Goal: Task Accomplishment & Management: Manage account settings

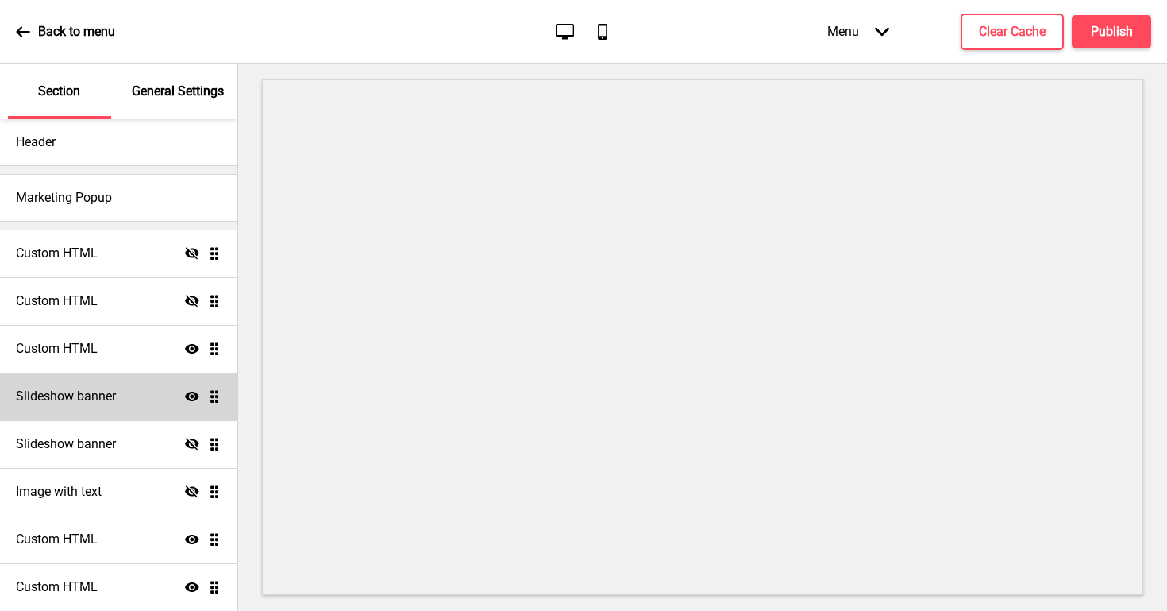
scroll to position [35, 0]
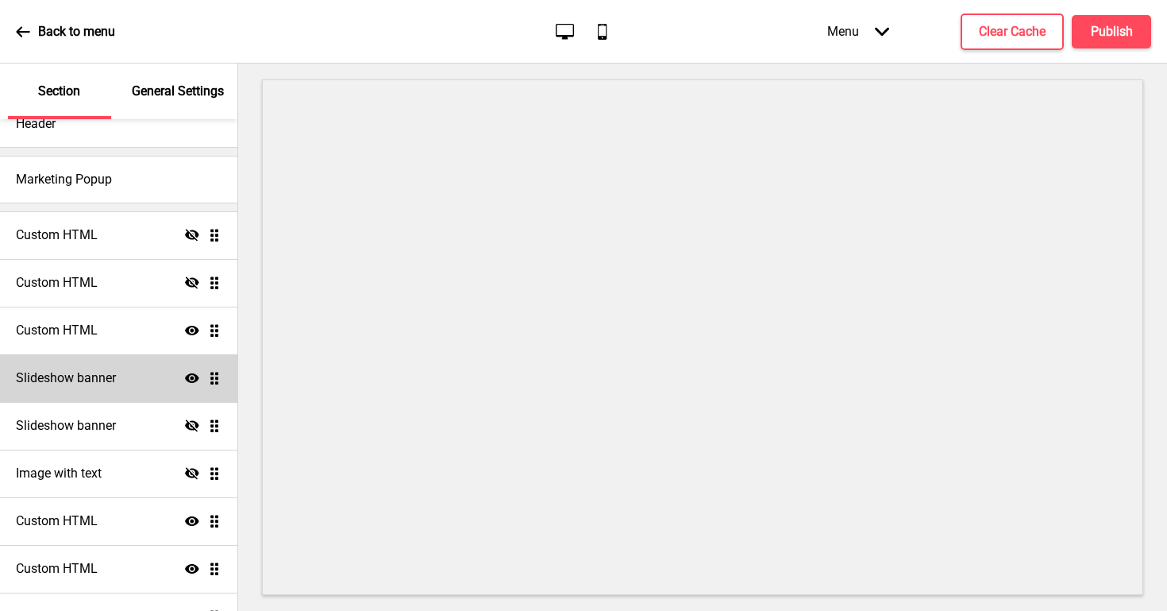
click at [178, 381] on div "Slideshow banner Show Drag" at bounding box center [118, 378] width 237 height 48
select select "6000"
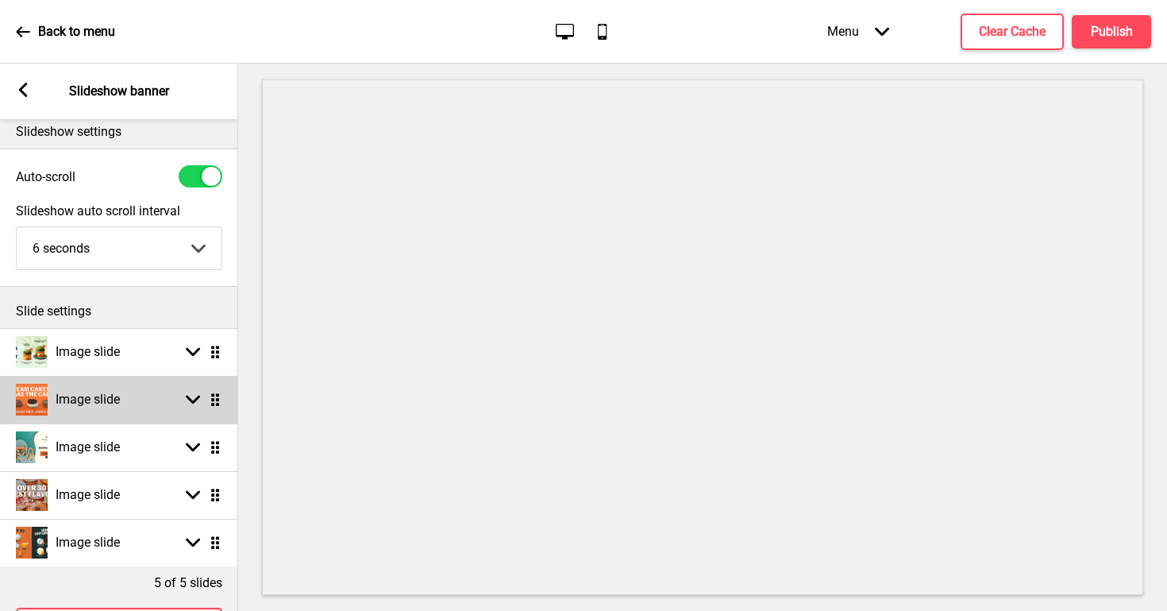
scroll to position [0, 0]
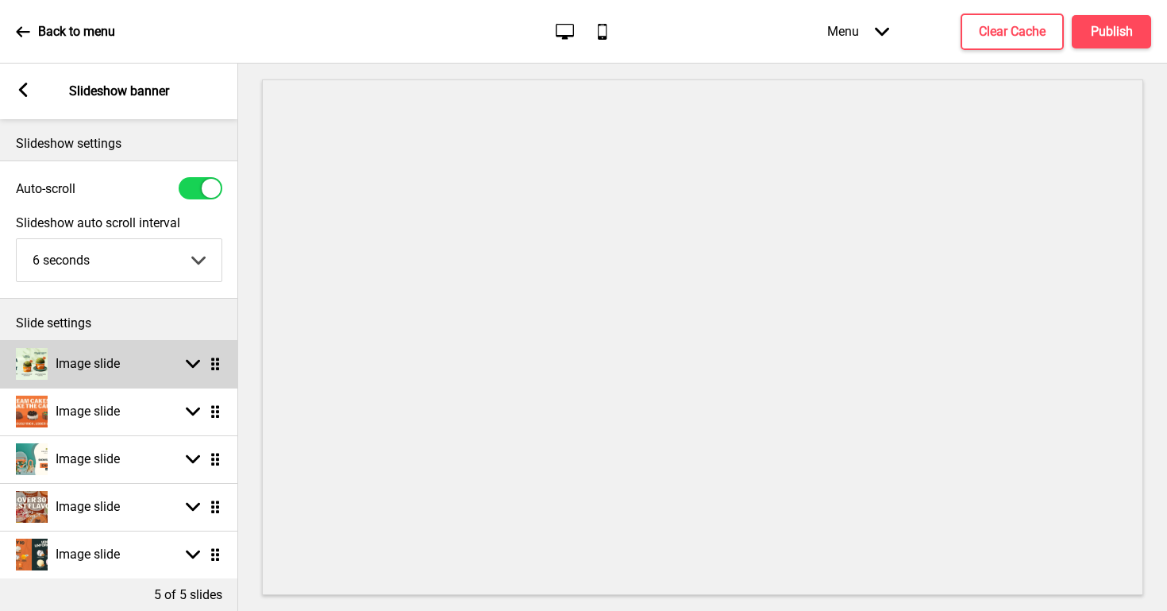
click at [150, 363] on div "Image slide Arrow down Drag" at bounding box center [119, 364] width 238 height 48
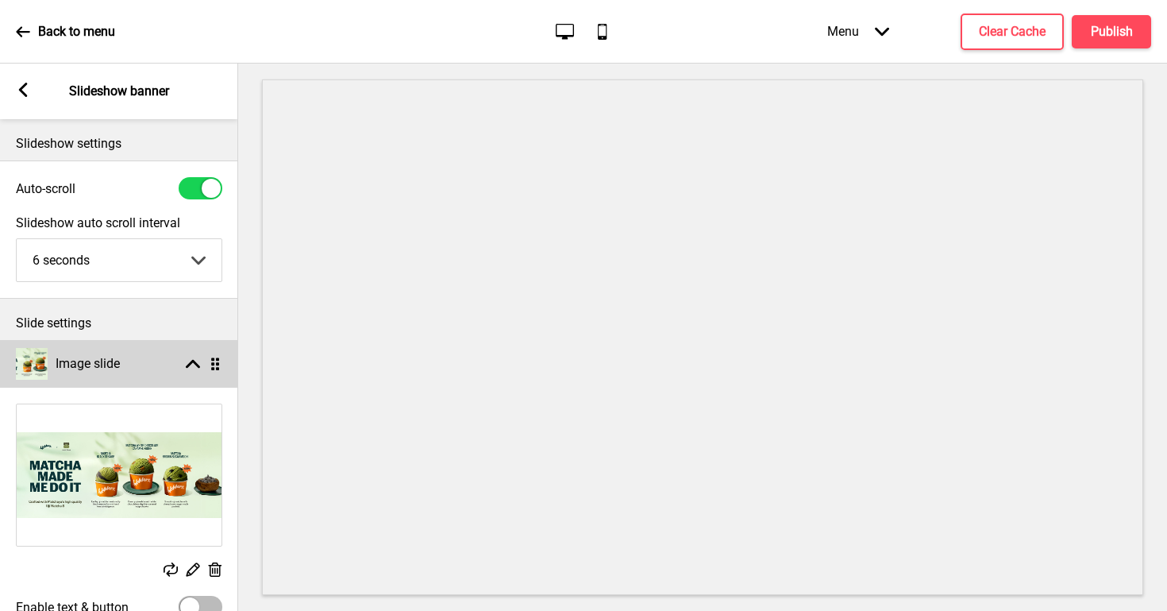
click at [191, 365] on rect at bounding box center [193, 364] width 14 height 14
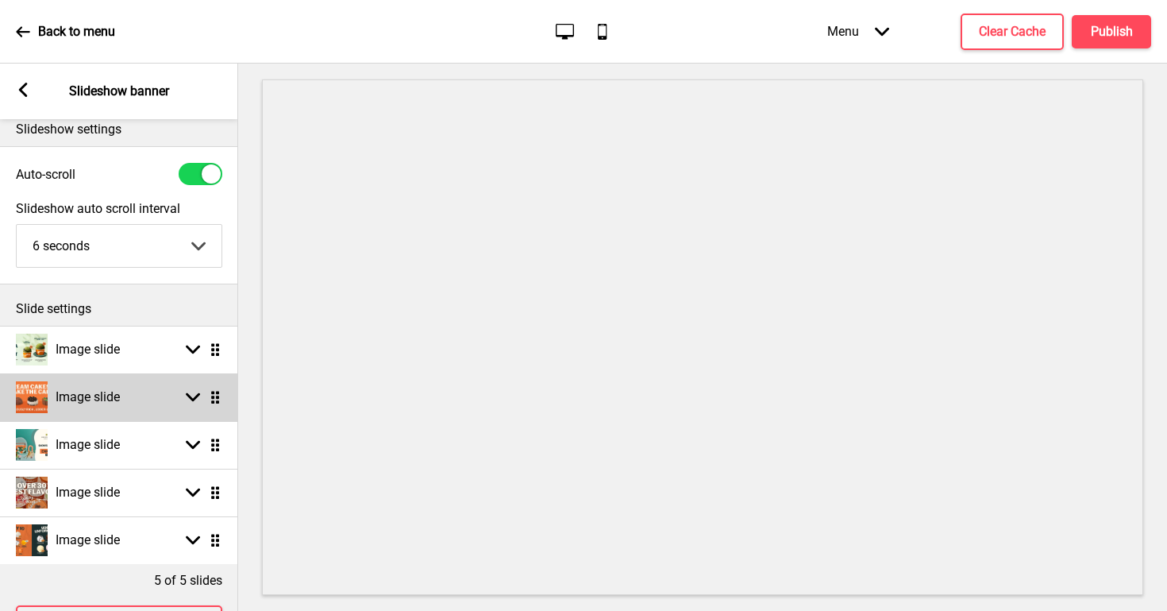
scroll to position [19, 0]
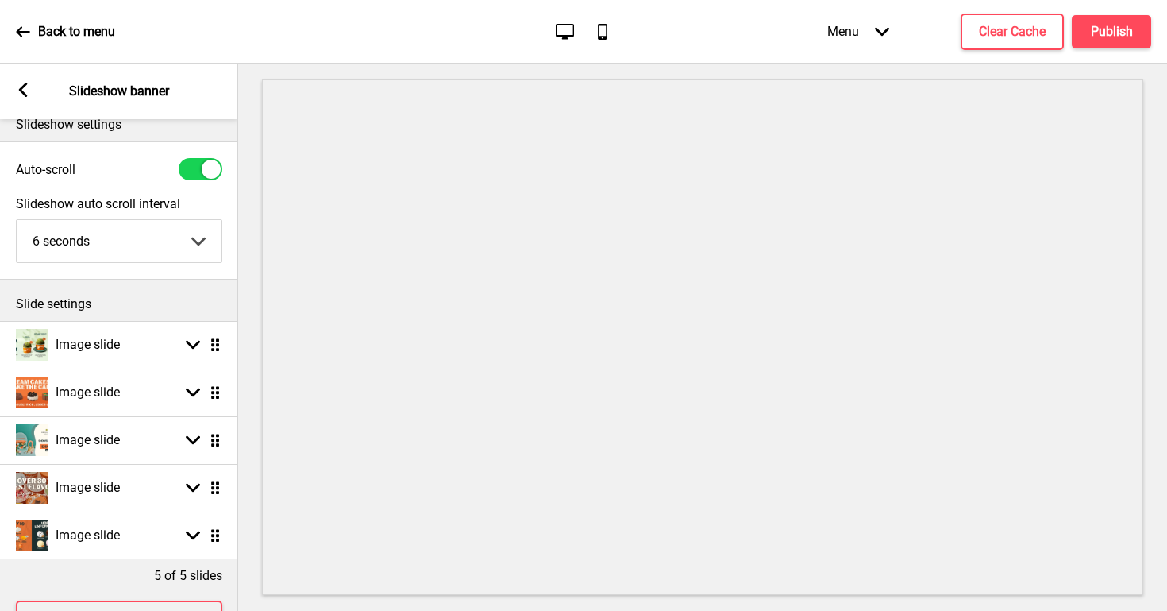
click at [212, 439] on ul "Image slide Arrow down Drag Image slide Arrow down Drag Image slide Arrow down …" at bounding box center [119, 440] width 238 height 238
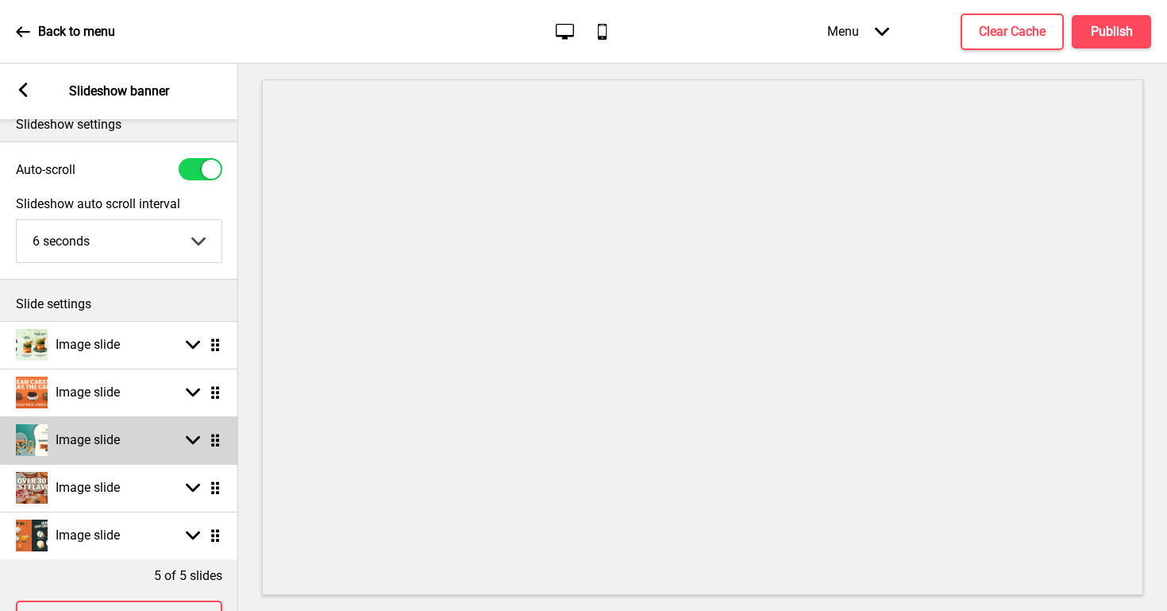
click at [199, 441] on rect at bounding box center [193, 440] width 14 height 14
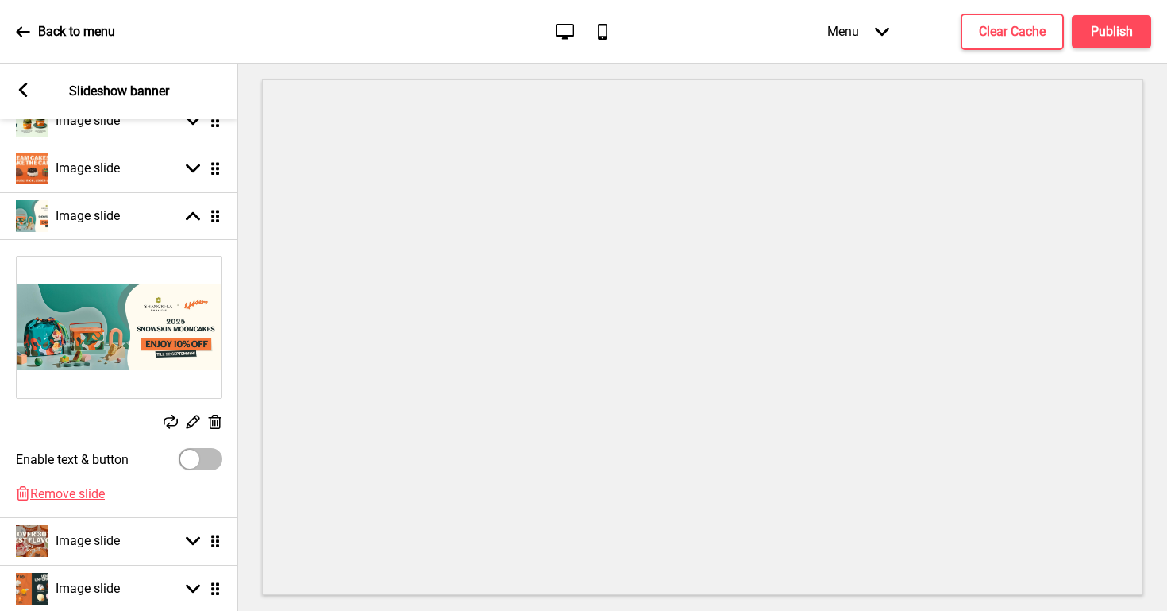
scroll to position [248, 0]
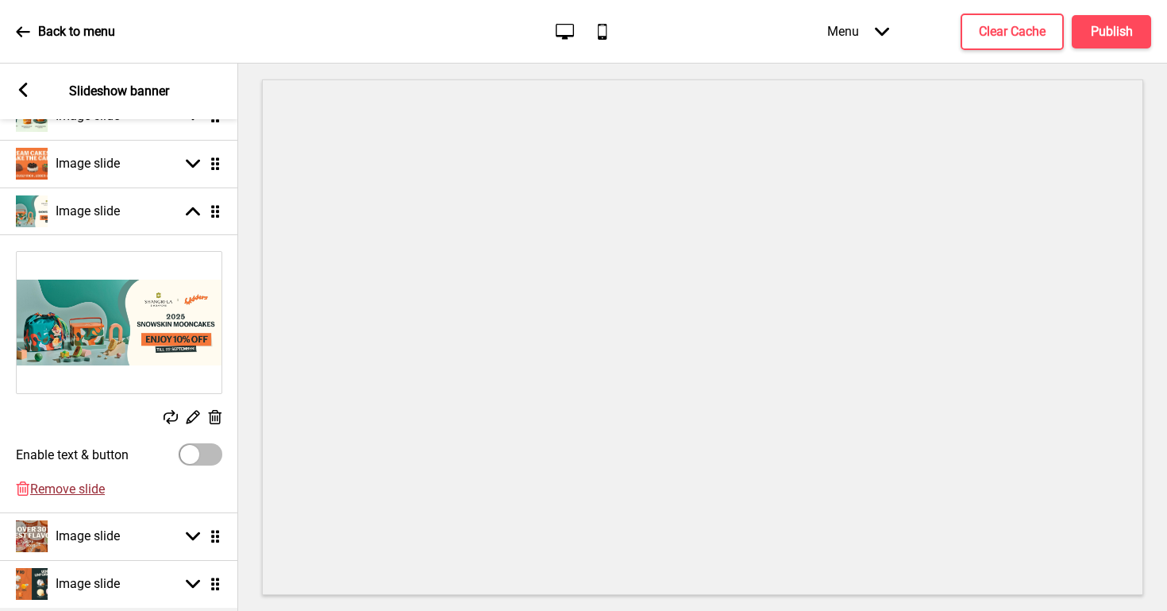
click at [78, 491] on span "Remove slide" at bounding box center [67, 488] width 75 height 15
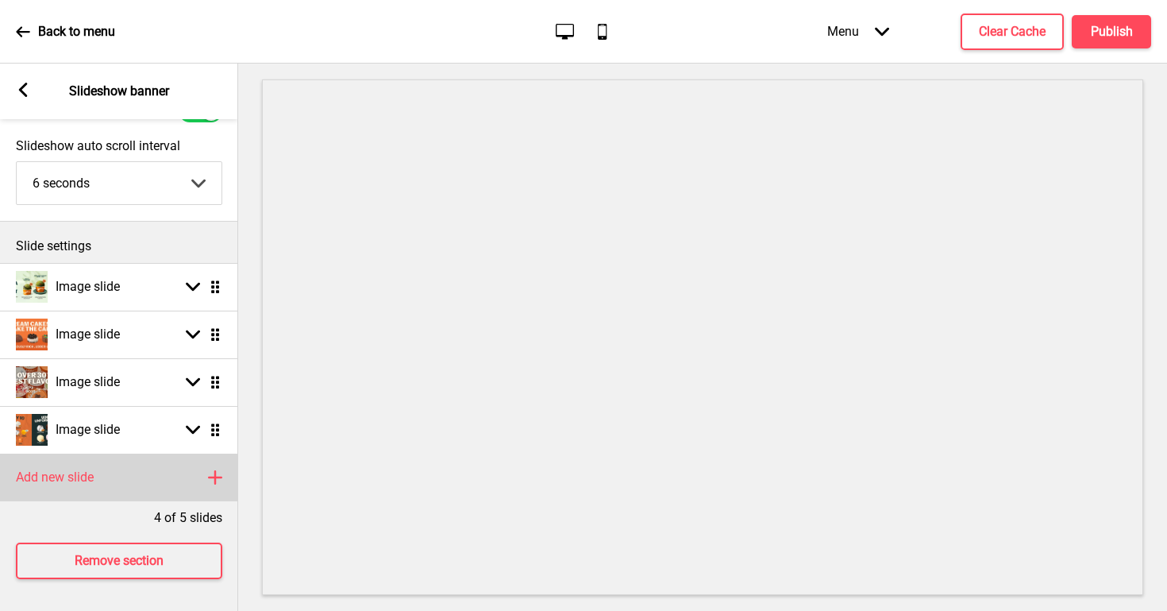
click at [205, 473] on div "Add new slide Plus" at bounding box center [119, 477] width 238 height 48
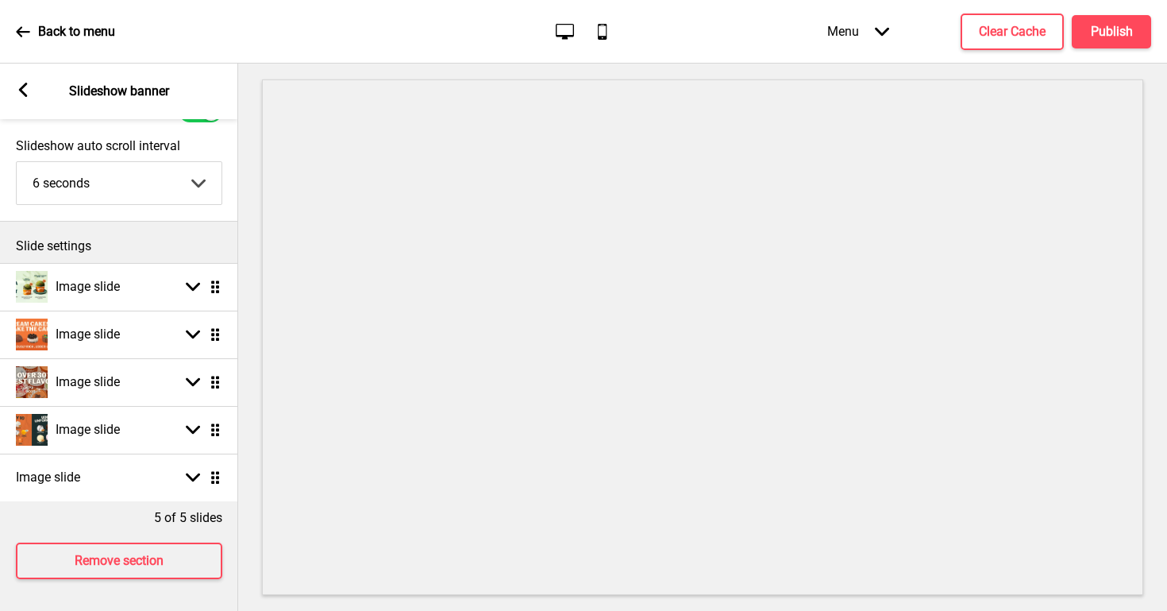
click at [219, 479] on ul "Image slide Arrow down Drag Image slide Arrow down Drag Image slide Arrow down …" at bounding box center [119, 382] width 238 height 238
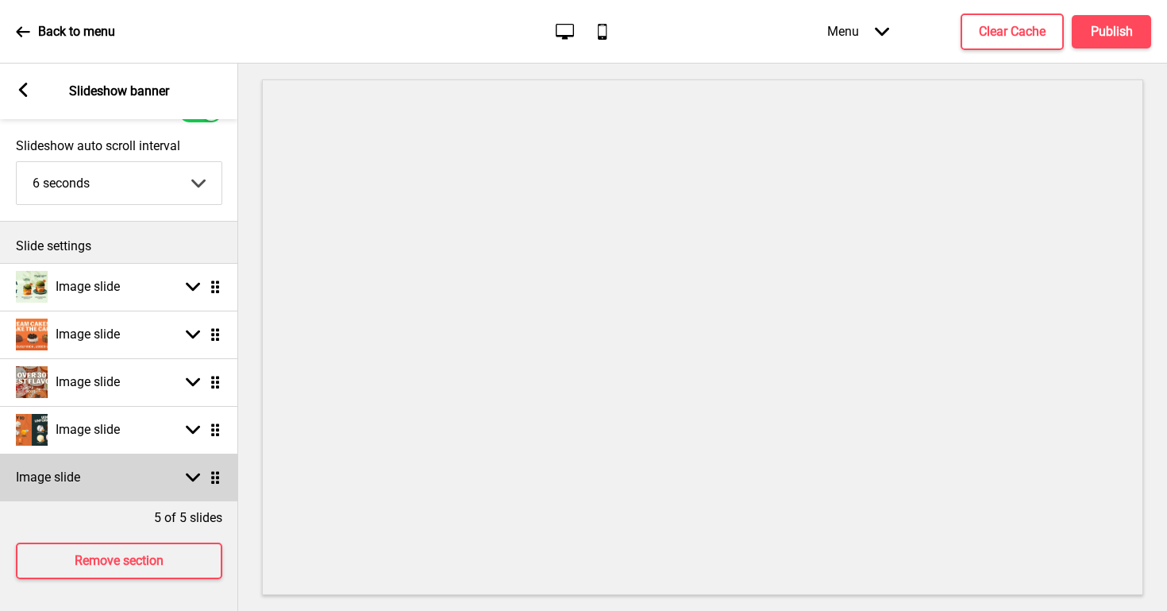
click at [189, 475] on icon at bounding box center [193, 477] width 14 height 9
select select "right"
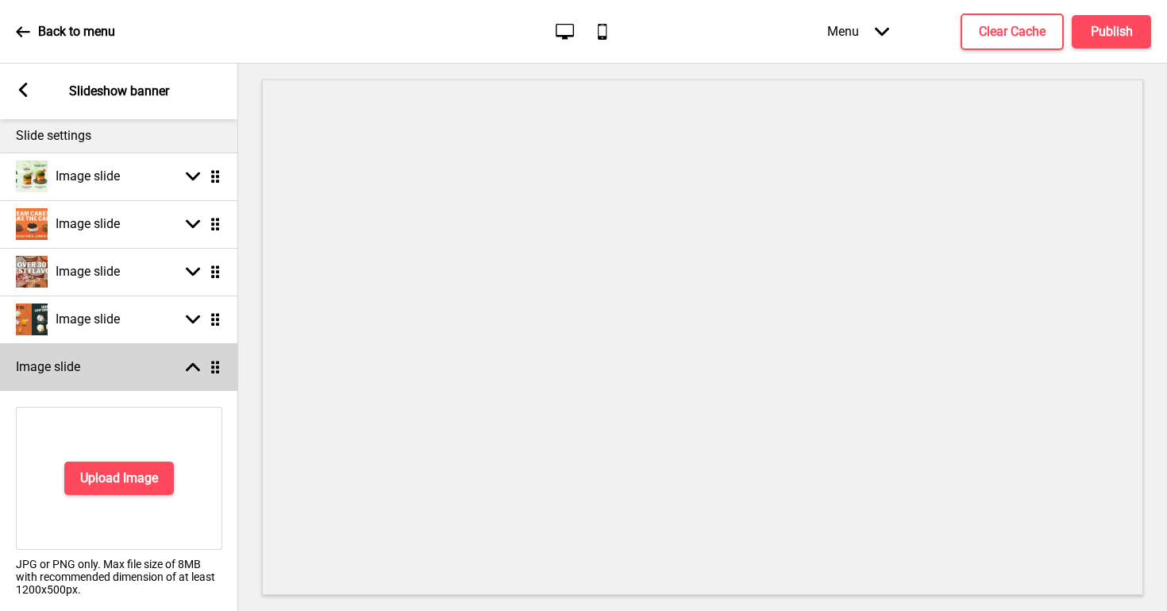
scroll to position [214, 0]
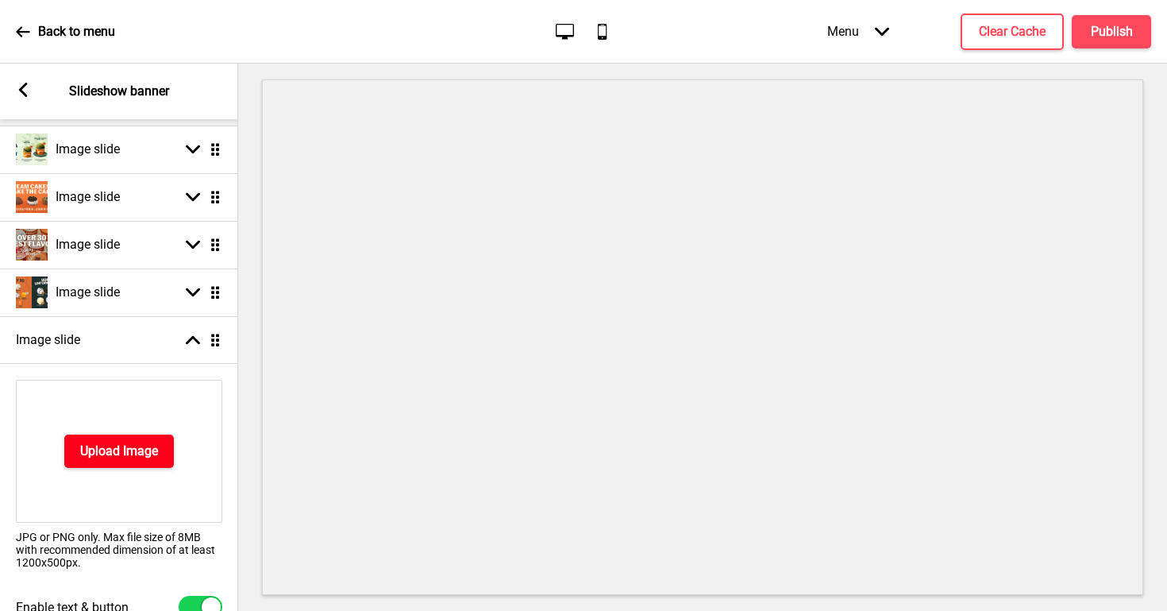
click at [148, 458] on h4 "Upload Image" at bounding box center [119, 450] width 78 height 17
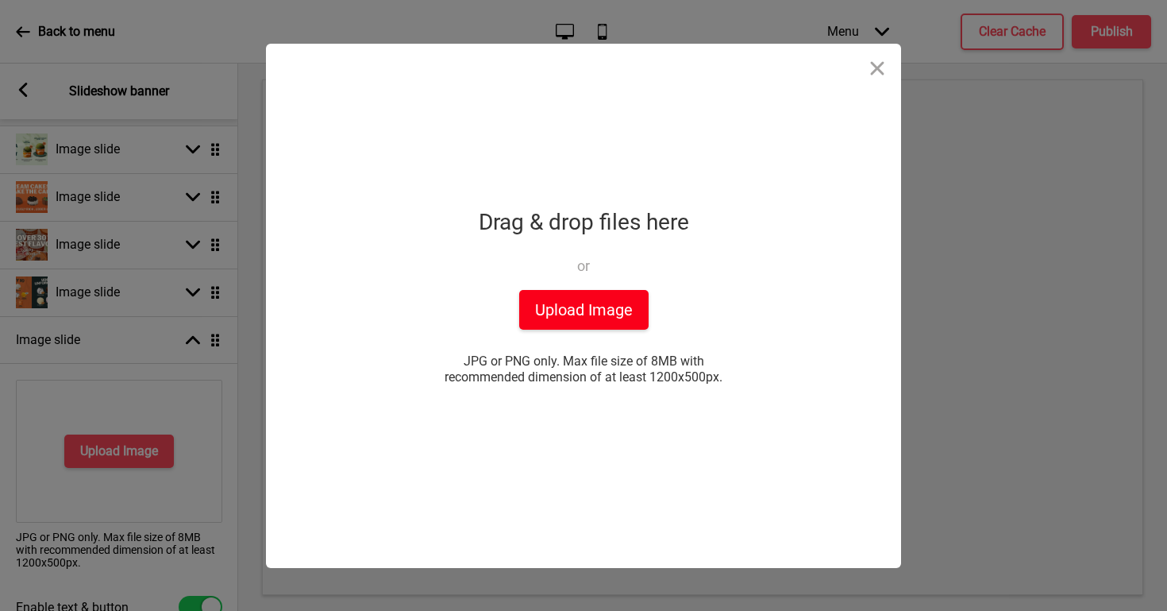
click at [568, 322] on button "Upload Image" at bounding box center [583, 310] width 129 height 40
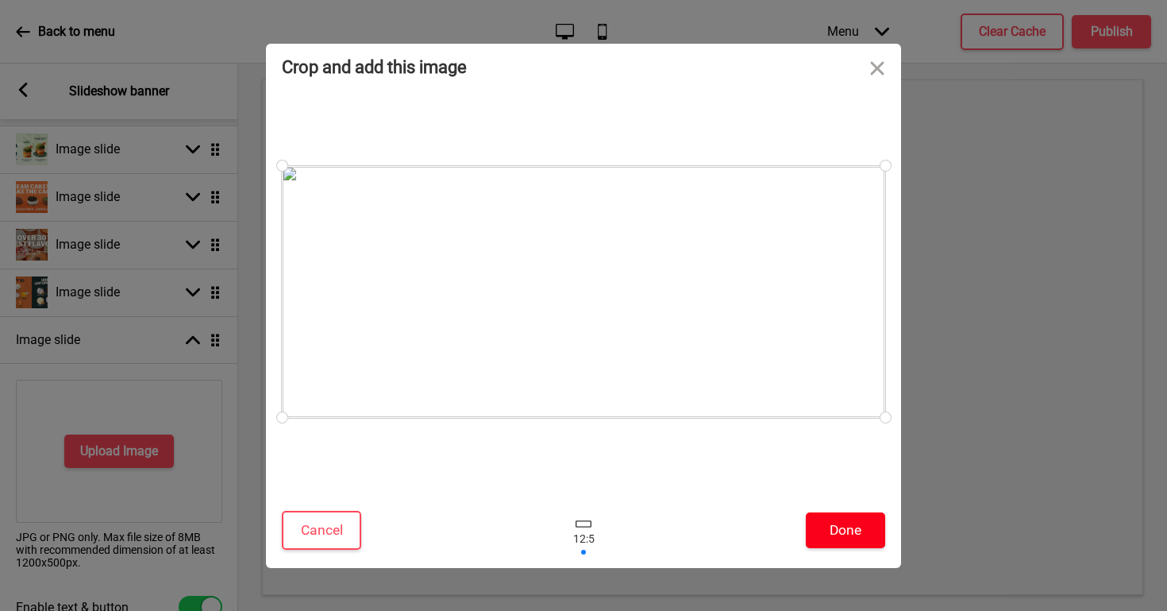
click at [867, 534] on button "Done" at bounding box center [845, 530] width 79 height 36
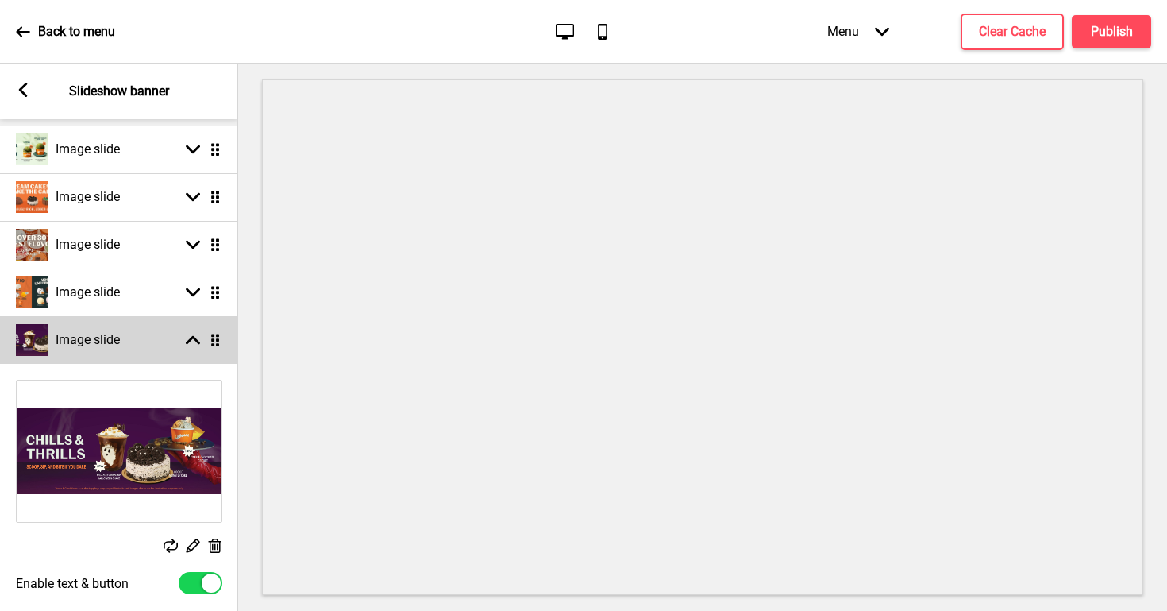
click at [195, 343] on rect at bounding box center [193, 340] width 14 height 14
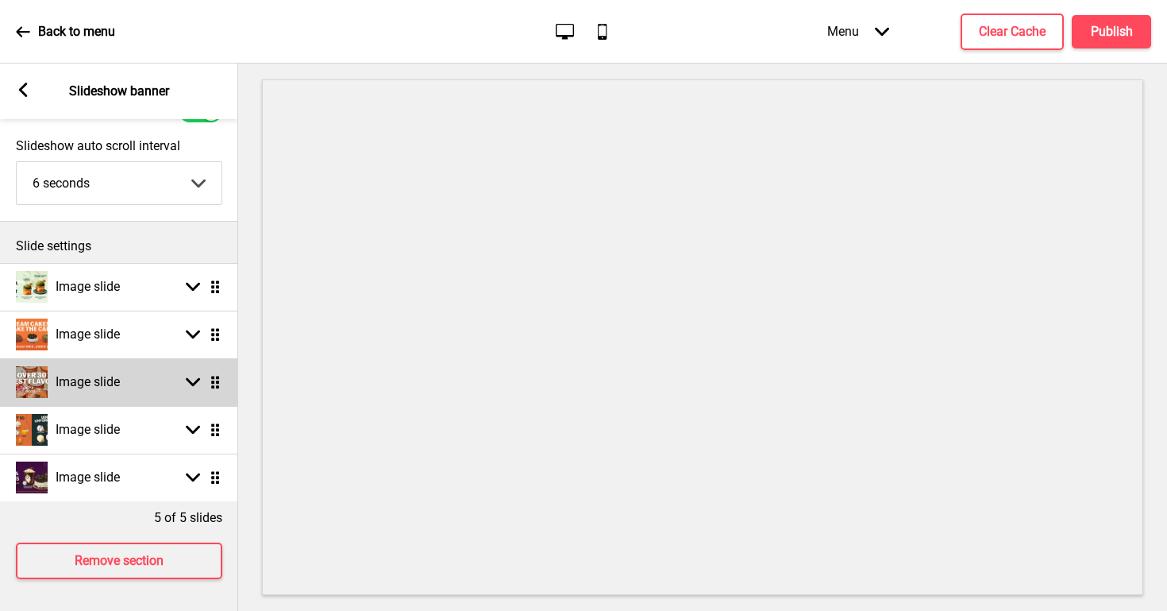
scroll to position [77, 0]
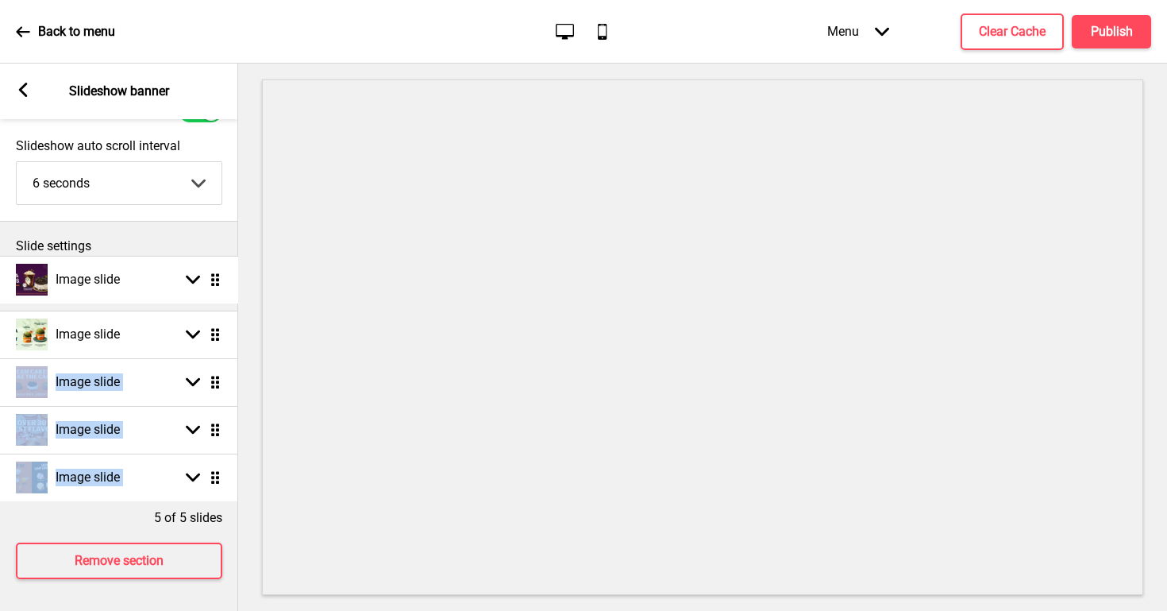
drag, startPoint x: 214, startPoint y: 476, endPoint x: 222, endPoint y: 278, distance: 197.9
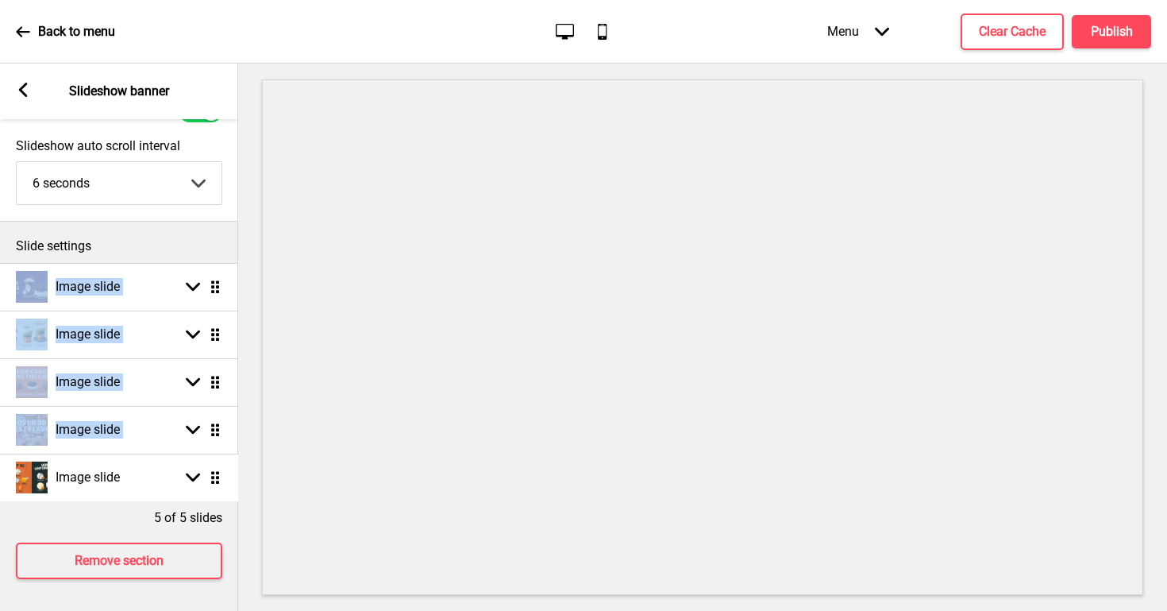
click at [219, 477] on ul "Image slide Arrow down Drag Image slide Arrow down Drag Image slide Arrow down …" at bounding box center [119, 382] width 238 height 238
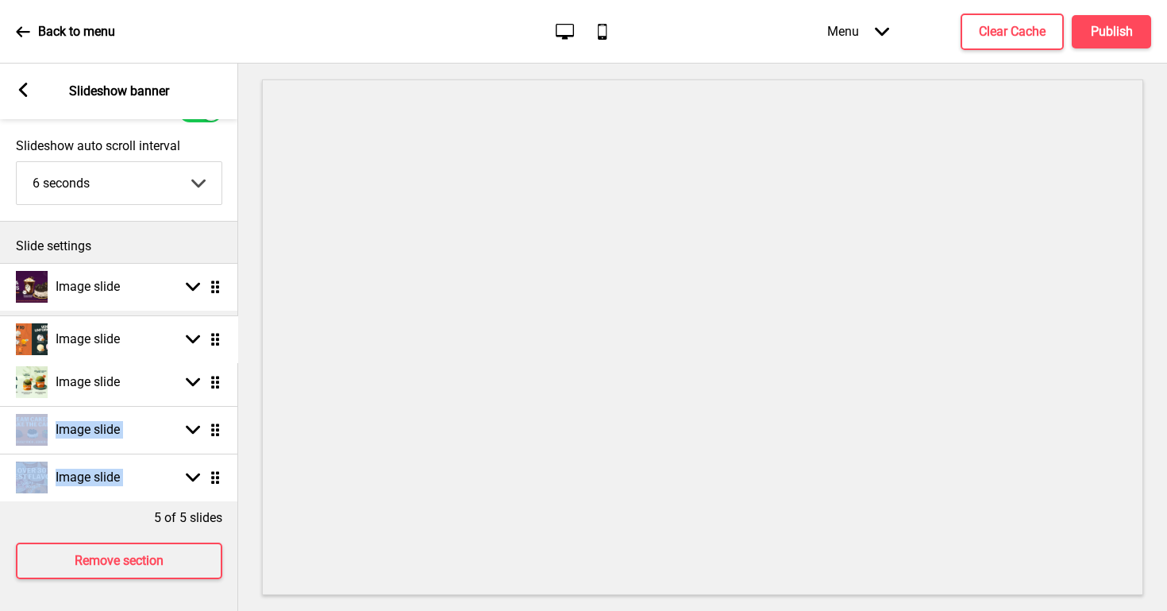
drag, startPoint x: 214, startPoint y: 481, endPoint x: 217, endPoint y: 339, distance: 142.2
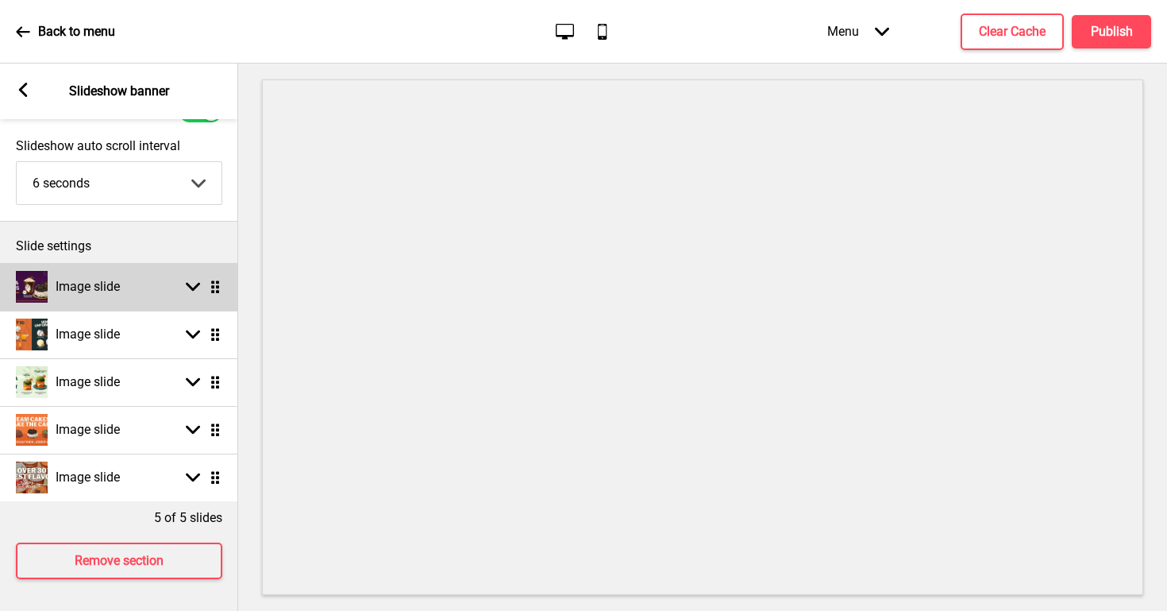
click at [193, 292] on rect at bounding box center [193, 287] width 14 height 14
select select "right"
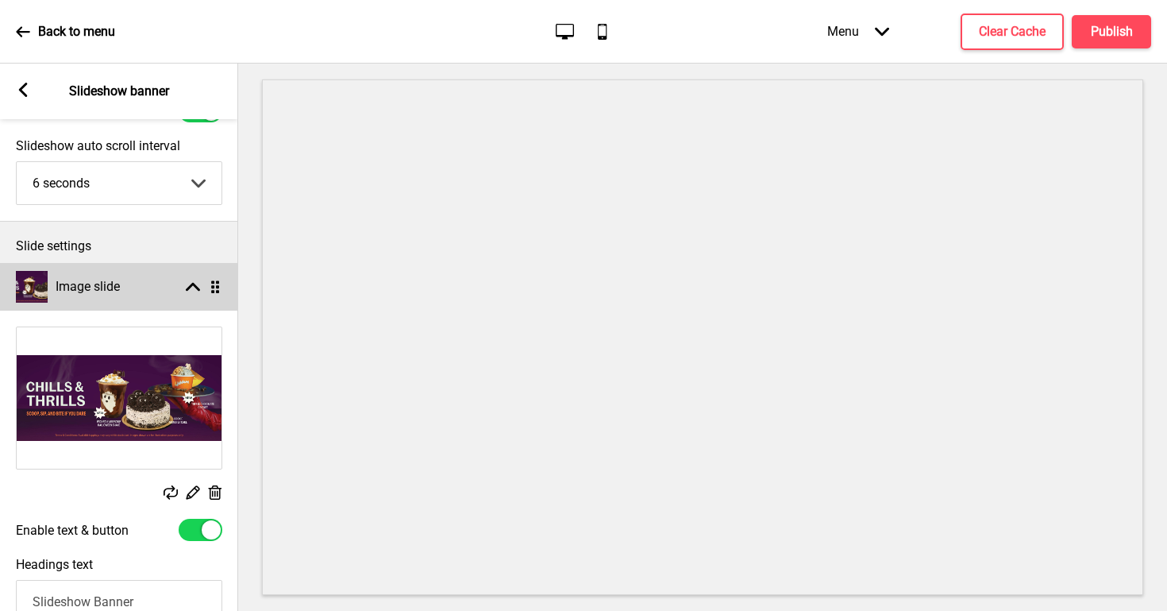
scroll to position [214, 0]
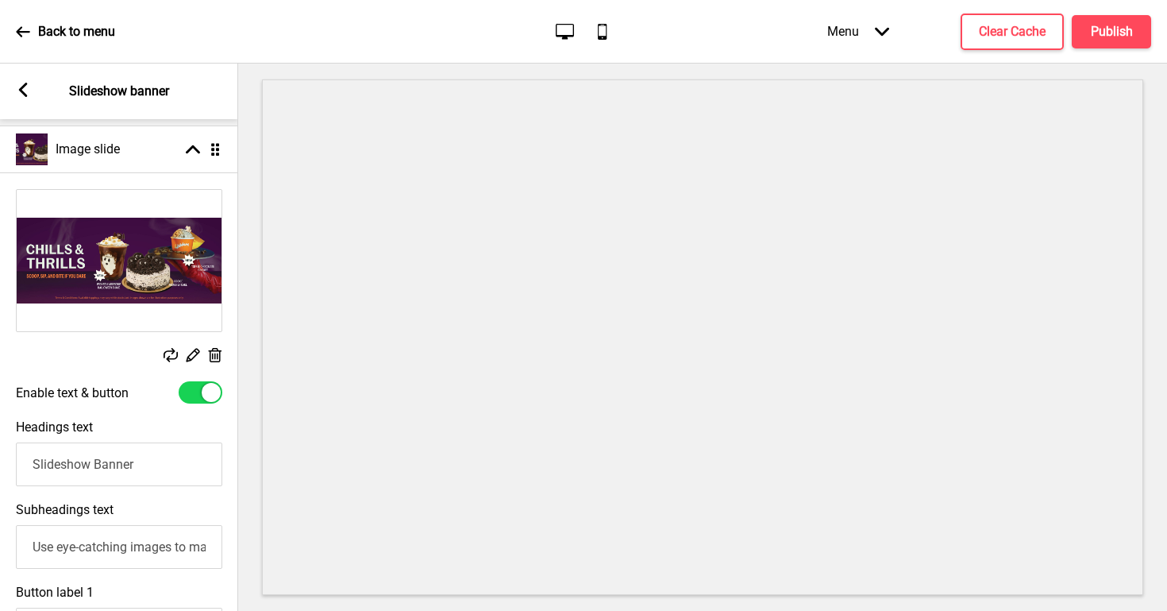
click at [191, 402] on div at bounding box center [201, 392] width 44 height 22
checkbox input "false"
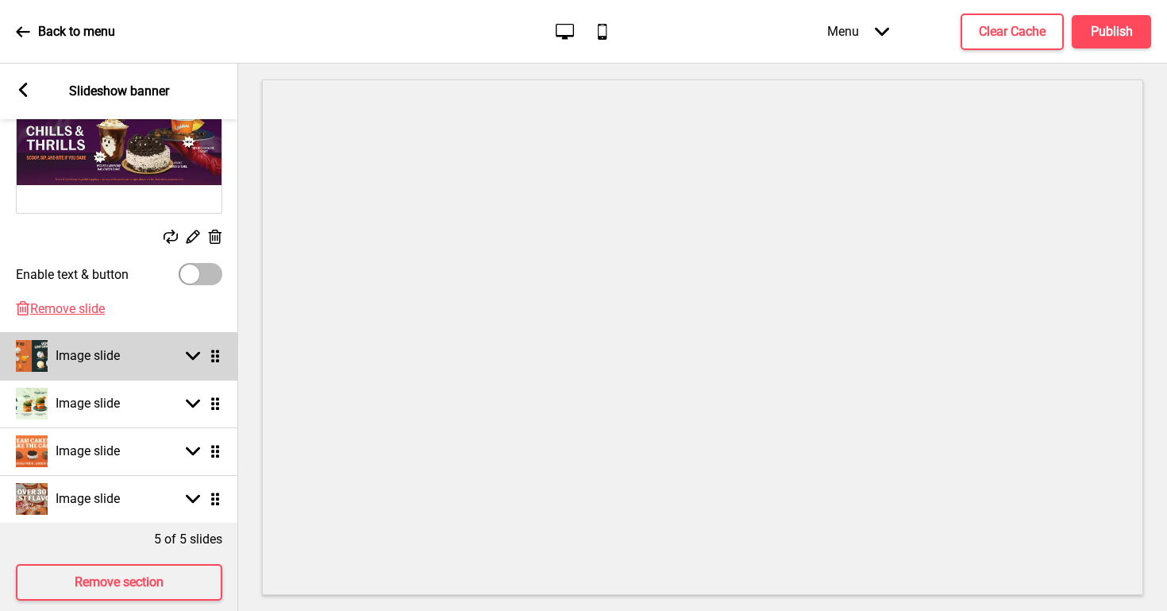
scroll to position [353, 0]
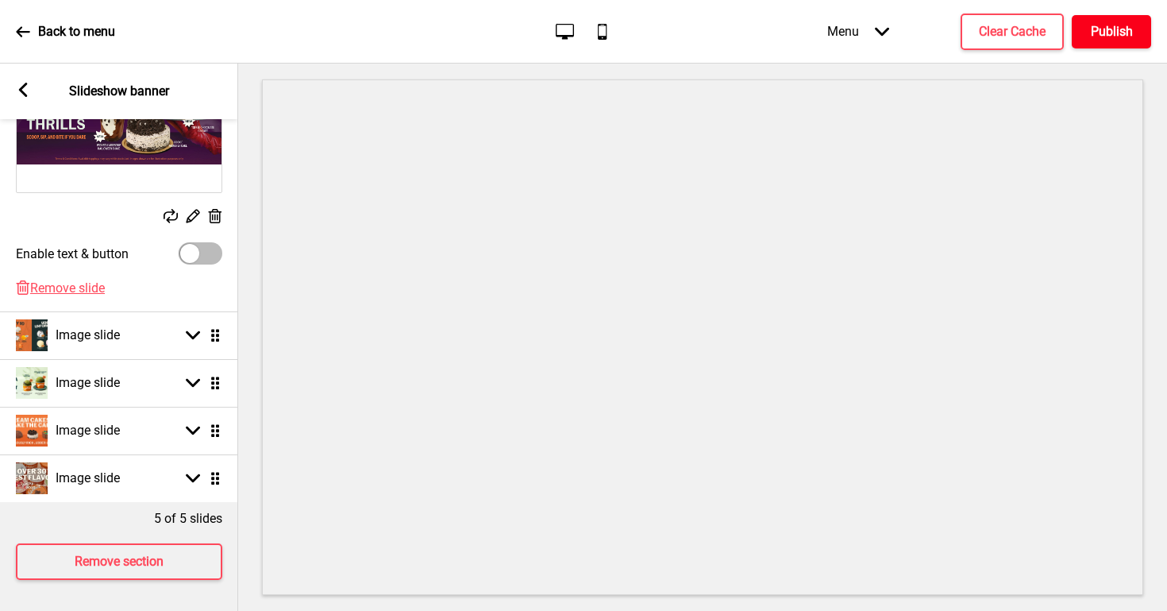
click at [1103, 26] on h4 "Publish" at bounding box center [1112, 31] width 42 height 17
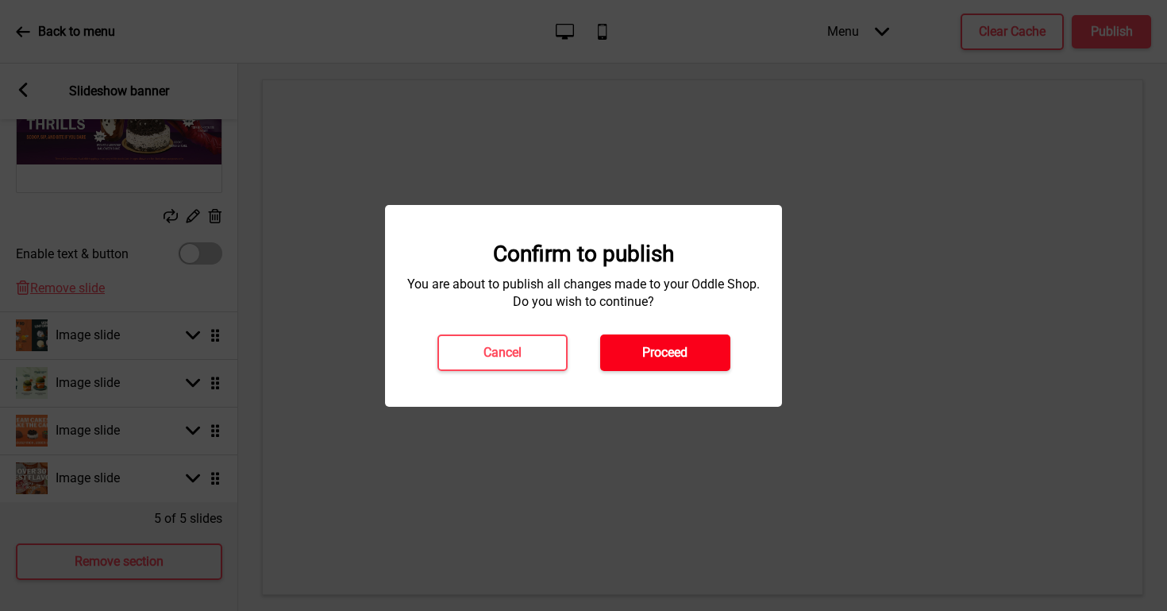
click at [683, 360] on h4 "Proceed" at bounding box center [664, 352] width 45 height 17
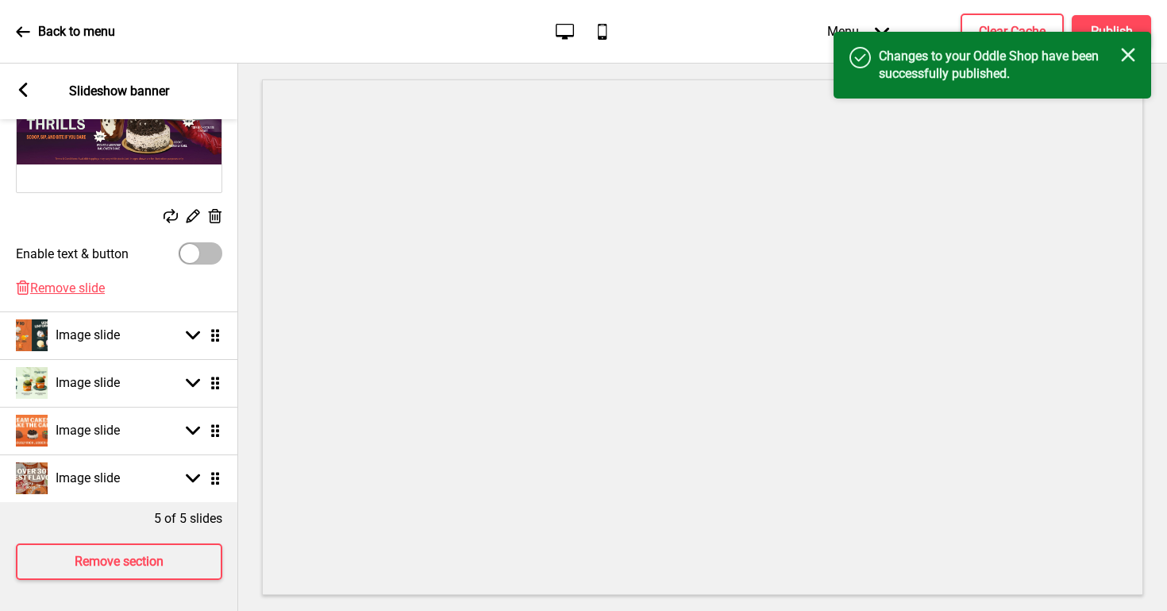
click at [1135, 48] on icon "Close" at bounding box center [1128, 55] width 14 height 14
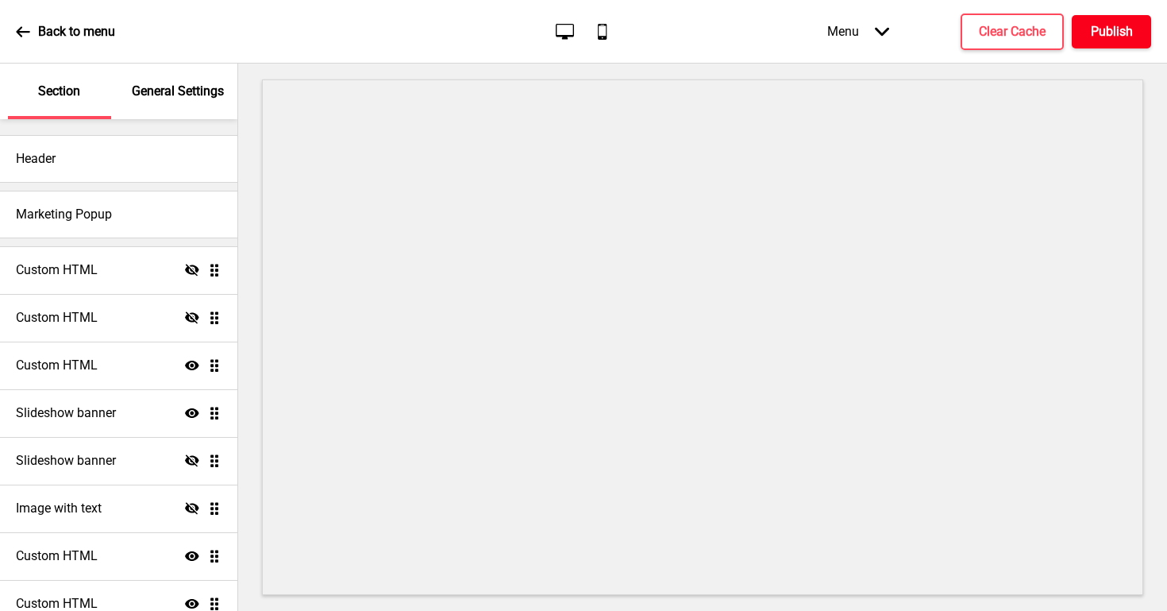
click at [1093, 32] on h4 "Publish" at bounding box center [1112, 31] width 42 height 17
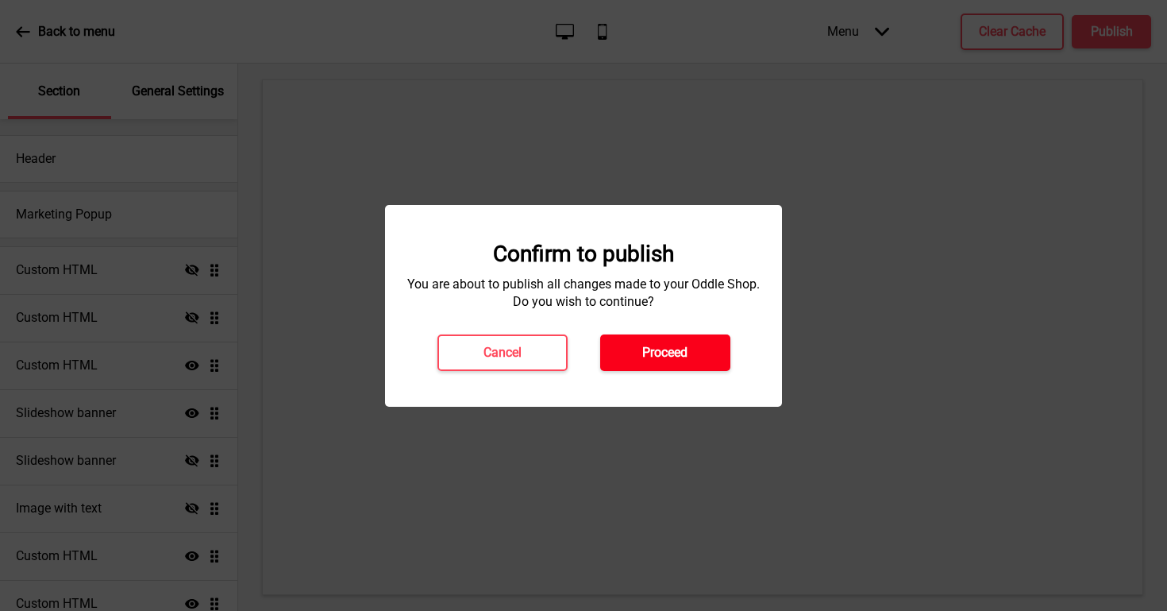
click at [669, 357] on h4 "Proceed" at bounding box center [664, 352] width 45 height 17
